Goal: Go to known website: Access a specific website the user already knows

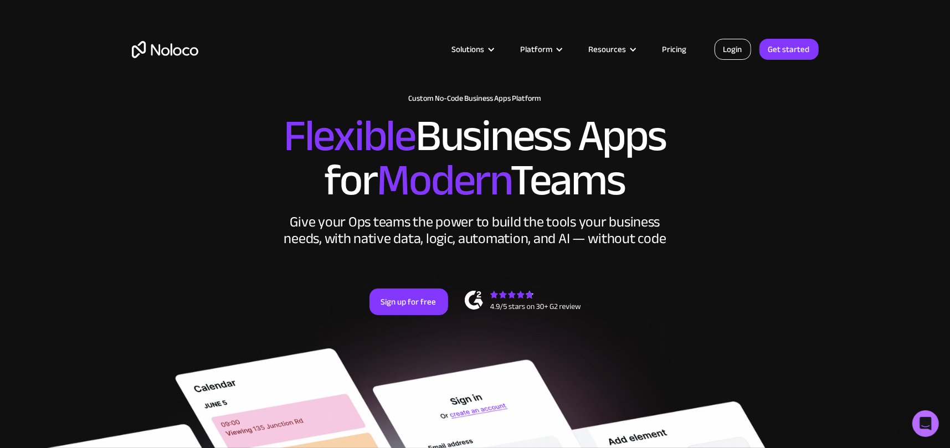
drag, startPoint x: 0, startPoint y: 0, endPoint x: 736, endPoint y: 54, distance: 738.4
click at [736, 54] on link "Login" at bounding box center [733, 49] width 37 height 21
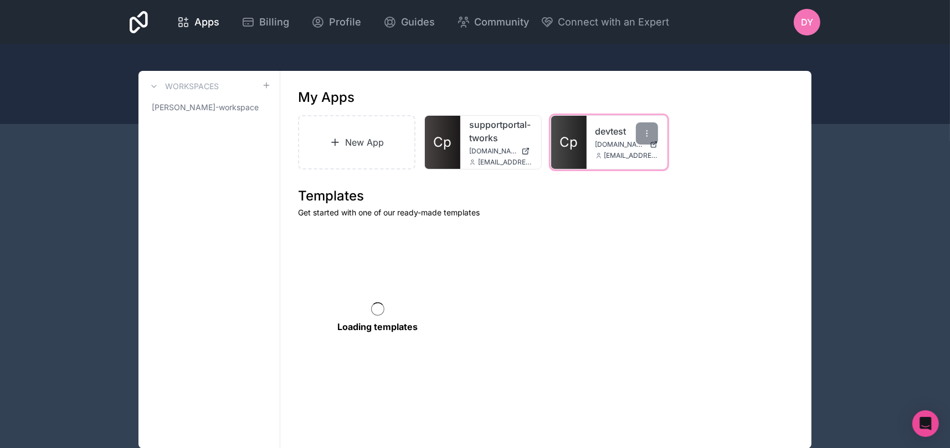
click at [577, 134] on span "Cp" at bounding box center [569, 143] width 18 height 18
